Goal: Information Seeking & Learning: Learn about a topic

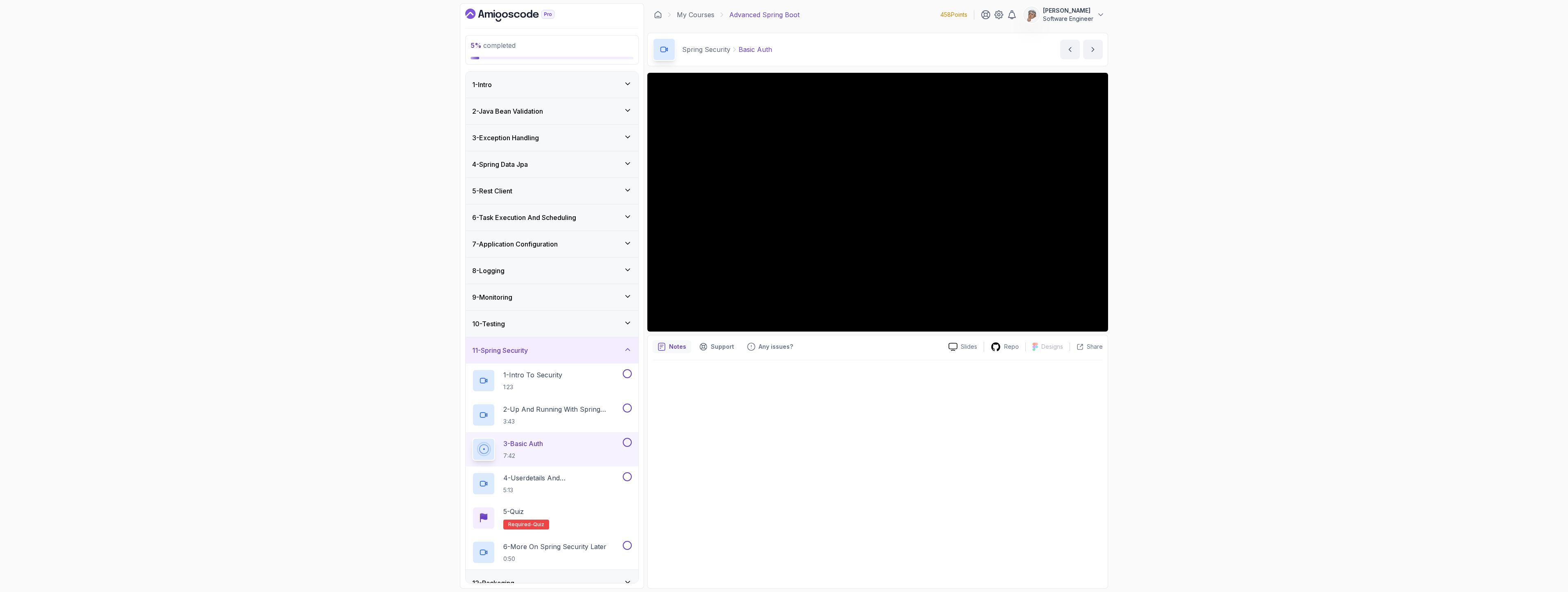
click at [528, 12] on icon "Dashboard" at bounding box center [509, 15] width 89 height 13
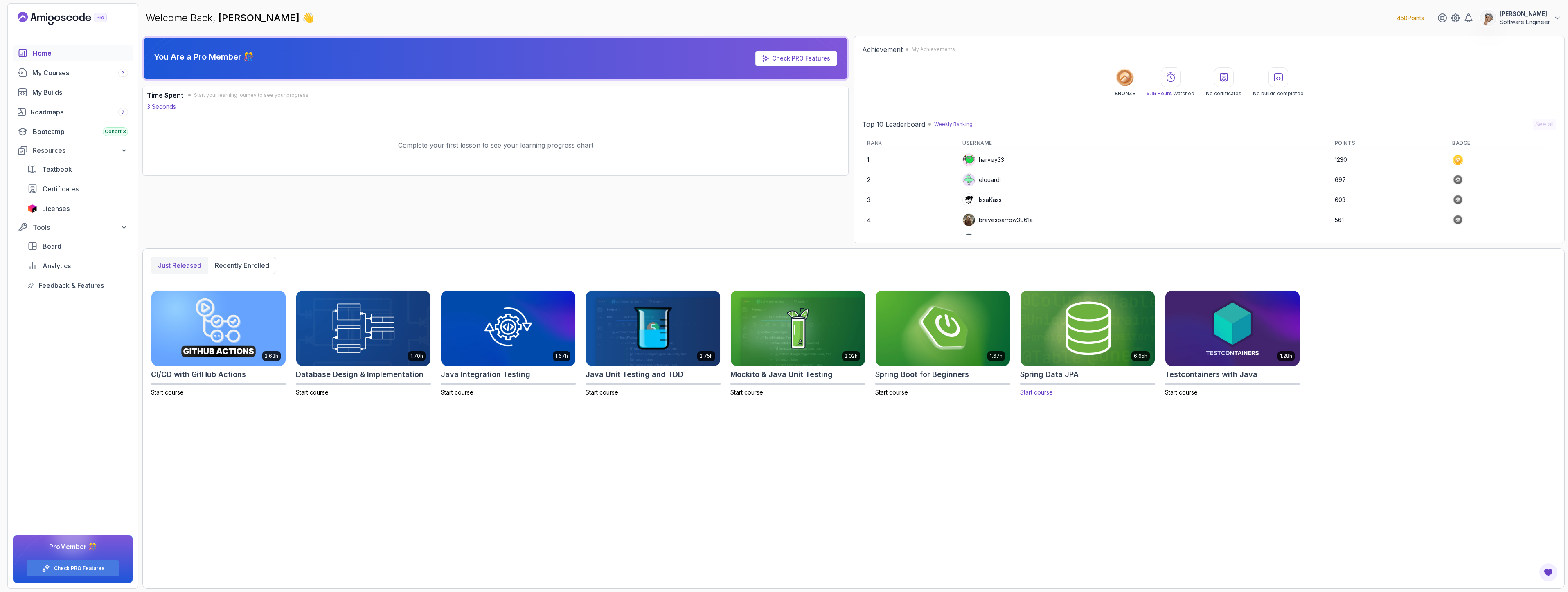
click at [1087, 352] on img at bounding box center [1087, 329] width 141 height 79
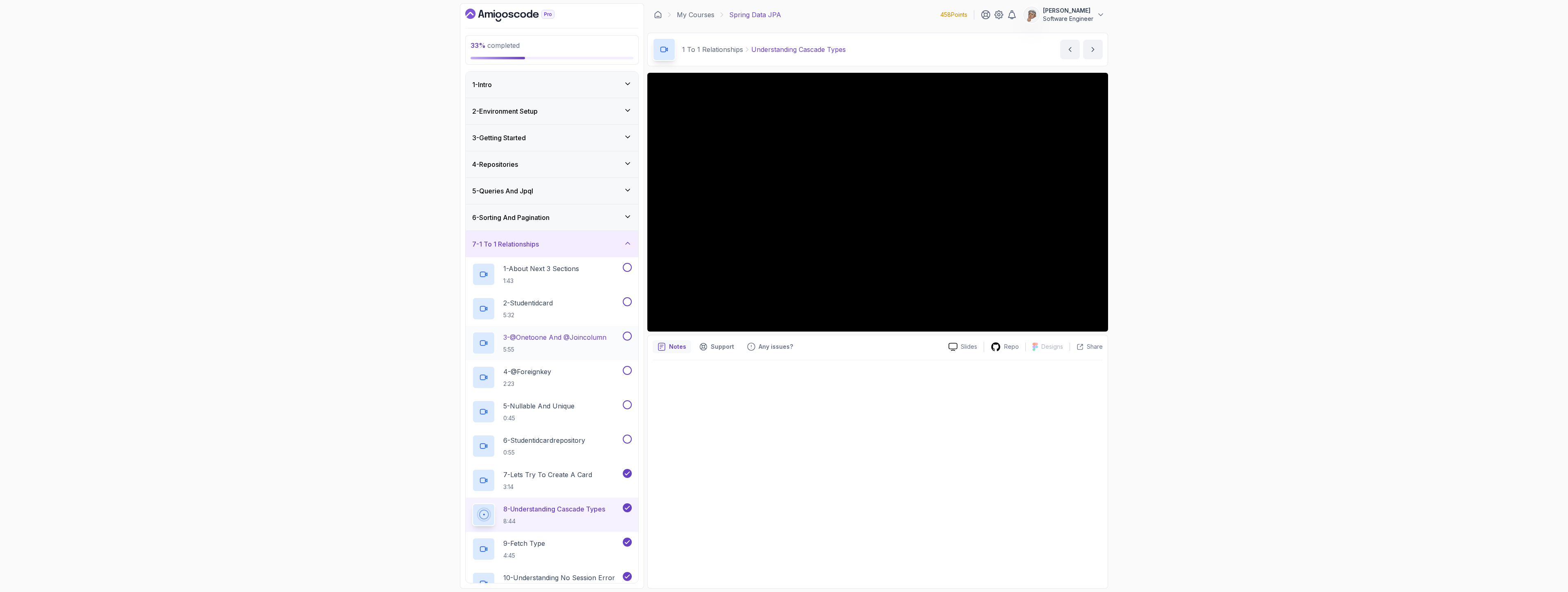
scroll to position [41, 0]
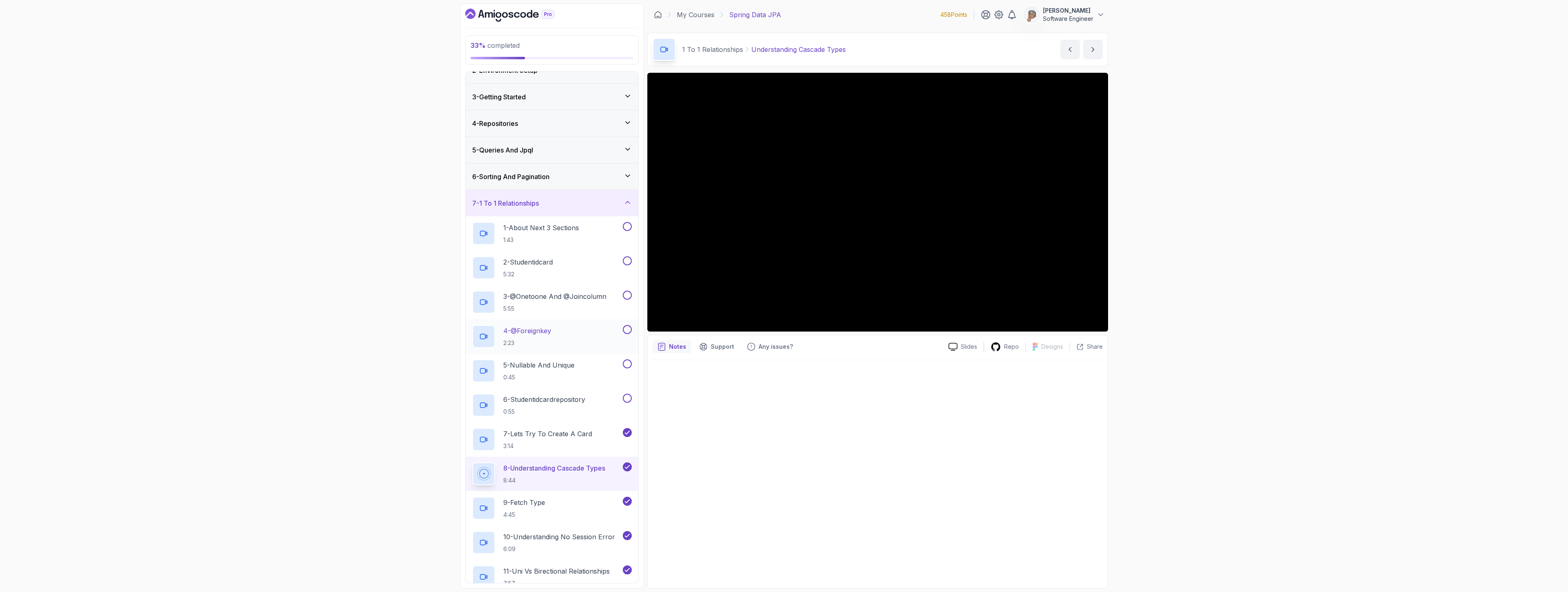
click at [540, 334] on p "4 - @Foreignkey" at bounding box center [527, 331] width 48 height 10
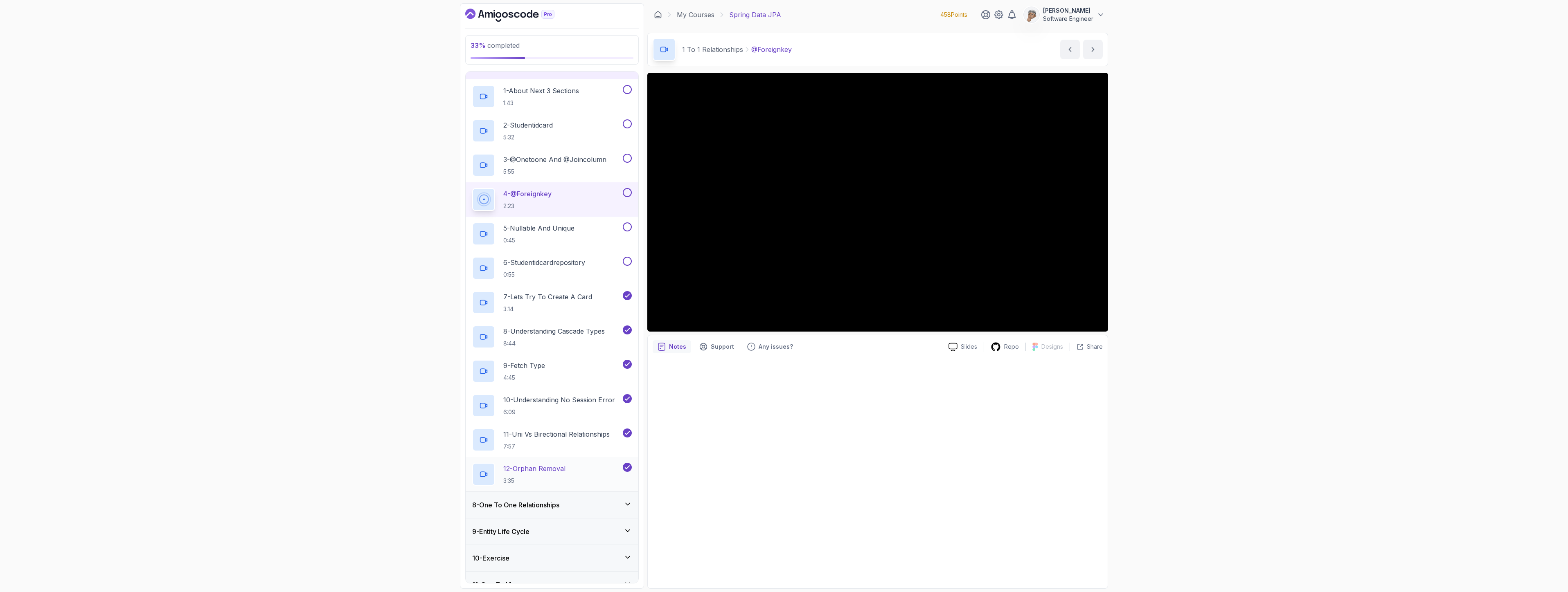
scroll to position [204, 0]
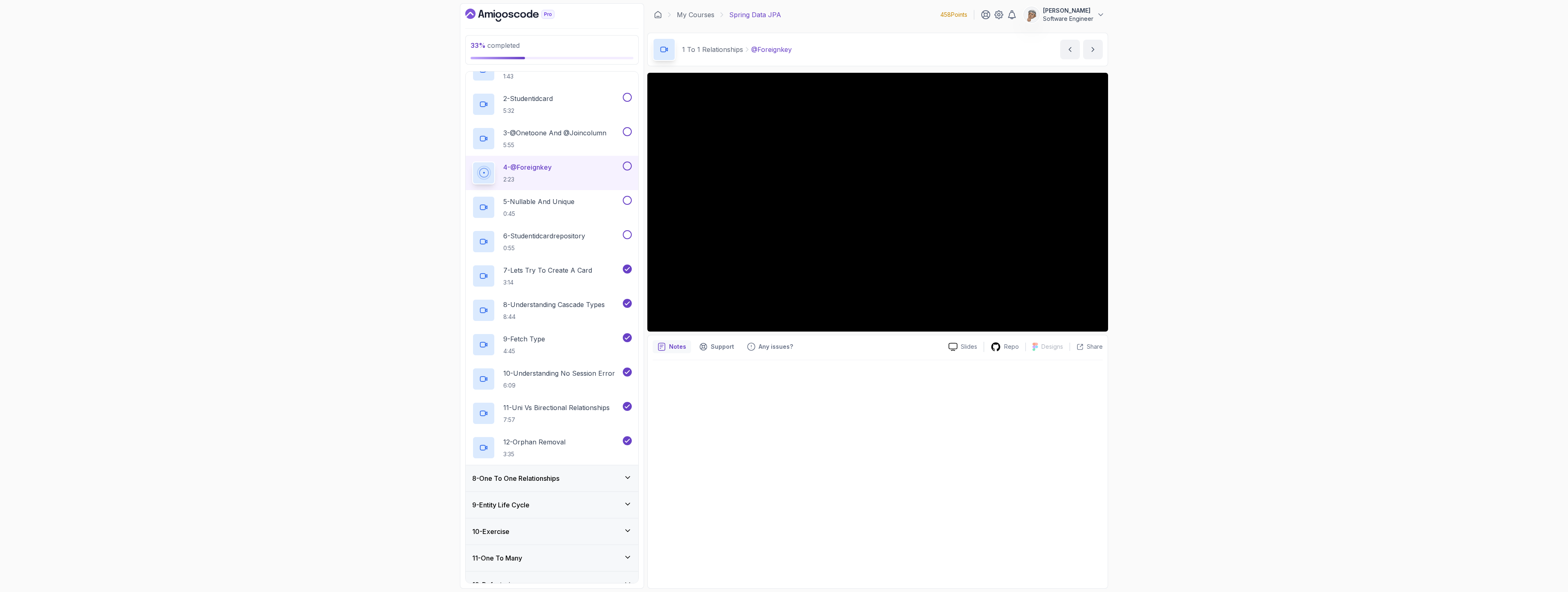
click at [518, 481] on h3 "8 - One To One Relationships" at bounding box center [516, 478] width 87 height 10
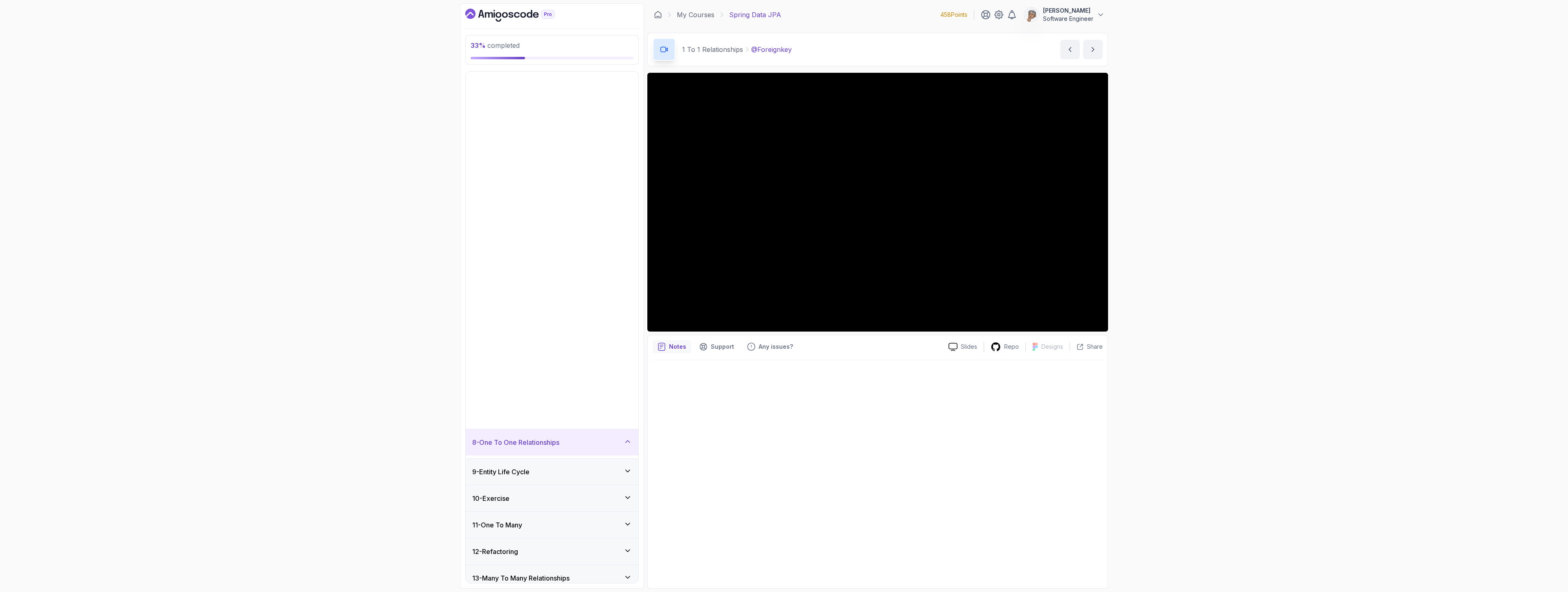
scroll to position [46, 0]
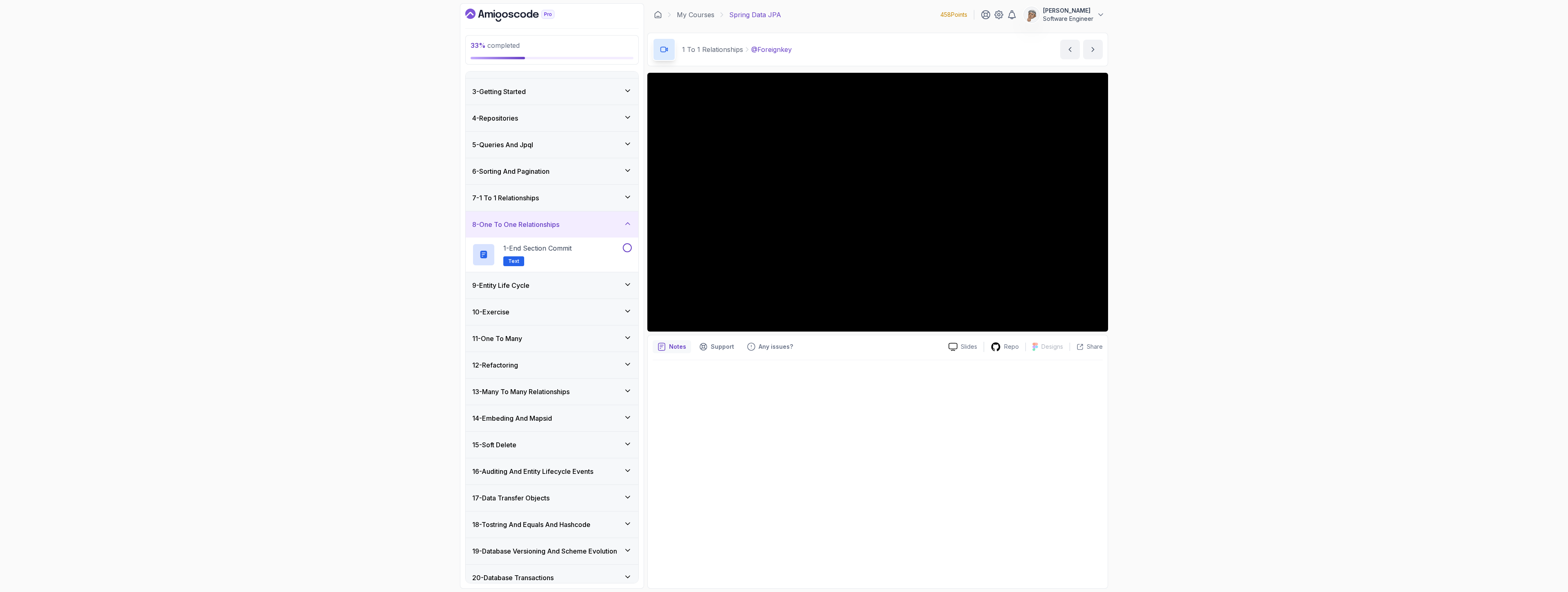
click at [538, 344] on div "11 - One To Many" at bounding box center [552, 338] width 173 height 26
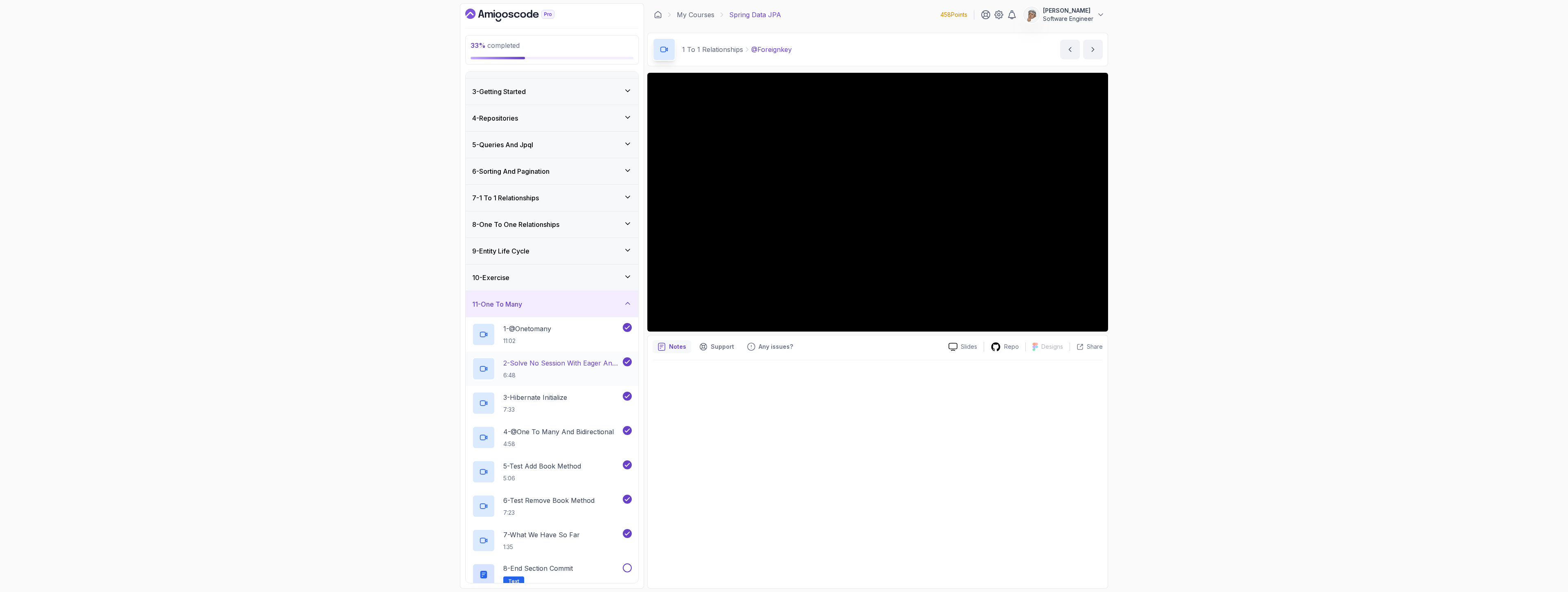
click at [565, 371] on p "6:48" at bounding box center [562, 375] width 118 height 8
click at [577, 324] on div "1 - @Onetomany 11:02" at bounding box center [547, 335] width 149 height 23
click at [472, 323] on button "1 - @Onetomany 11:02" at bounding box center [552, 335] width 159 height 23
